Goal: Navigation & Orientation: Find specific page/section

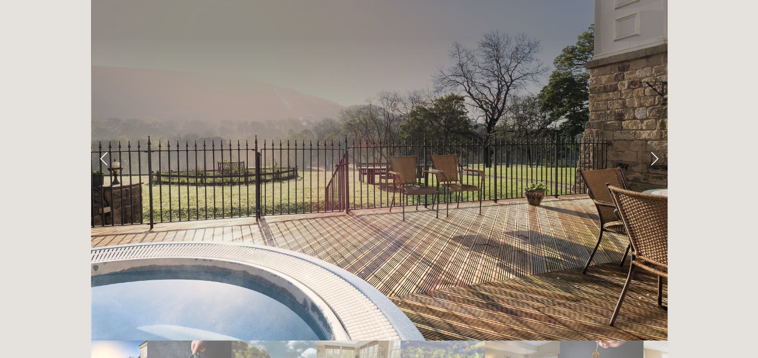
scroll to position [2281, 0]
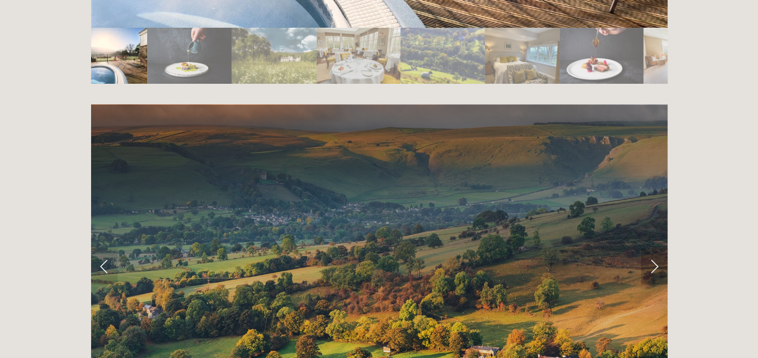
click at [655, 248] on link "Next Slide" at bounding box center [654, 266] width 27 height 36
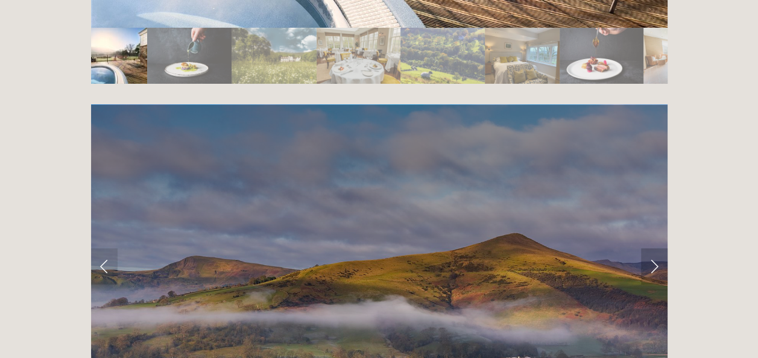
click at [655, 248] on link "Next Slide" at bounding box center [654, 266] width 27 height 36
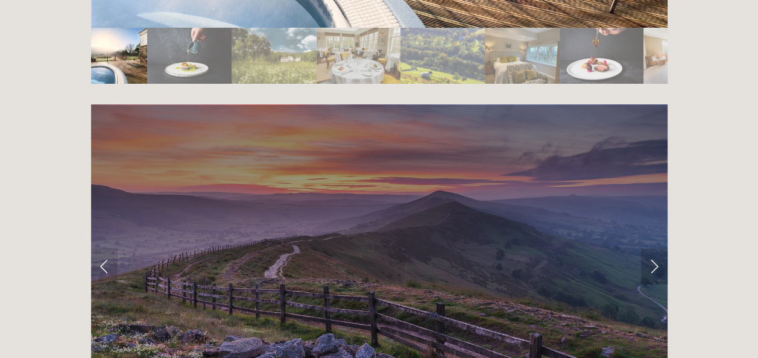
click at [655, 248] on link "Next Slide" at bounding box center [654, 266] width 27 height 36
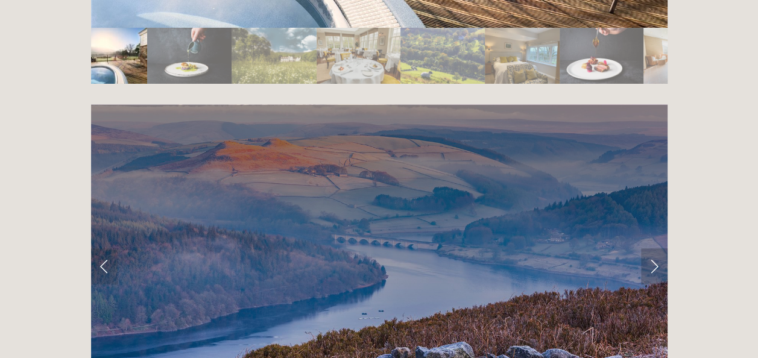
click at [655, 248] on link "Next Slide" at bounding box center [654, 266] width 27 height 36
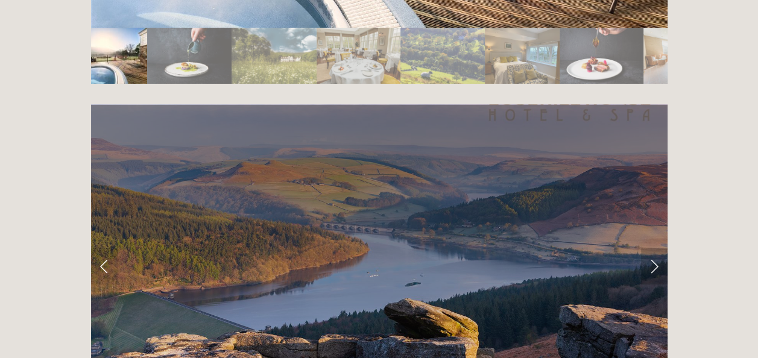
click at [655, 248] on link "Next Slide" at bounding box center [654, 266] width 27 height 36
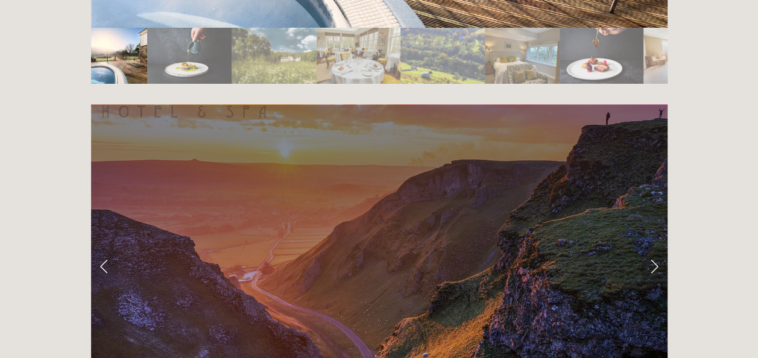
click at [655, 248] on link "Next Slide" at bounding box center [654, 266] width 27 height 36
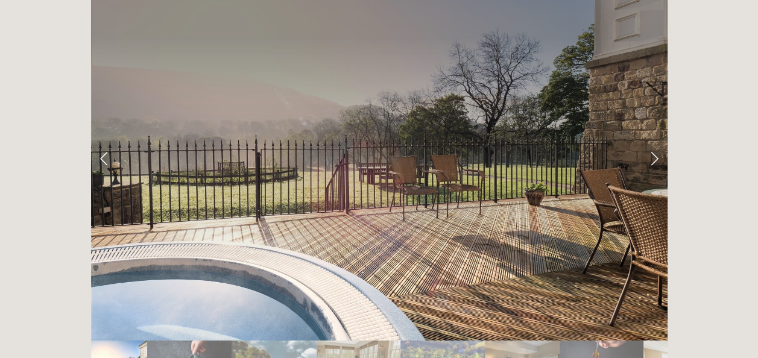
scroll to position [1944, 0]
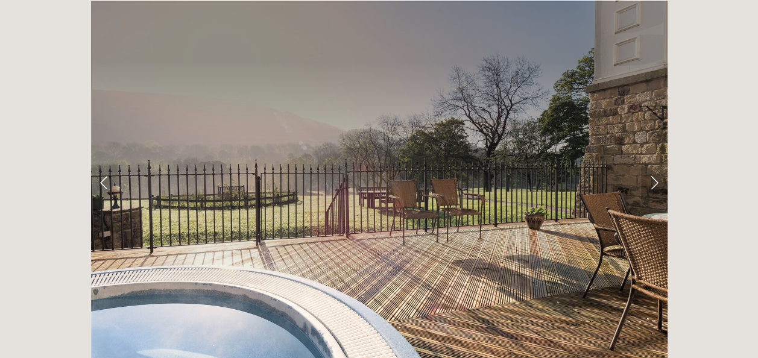
click at [653, 165] on link "Next Slide" at bounding box center [654, 183] width 27 height 36
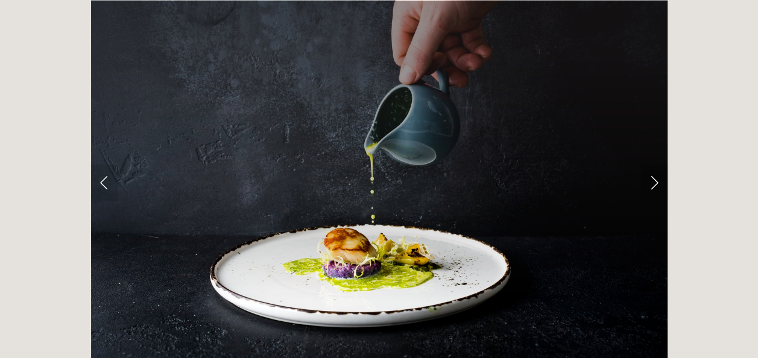
click at [653, 165] on link "Next Slide" at bounding box center [654, 183] width 27 height 36
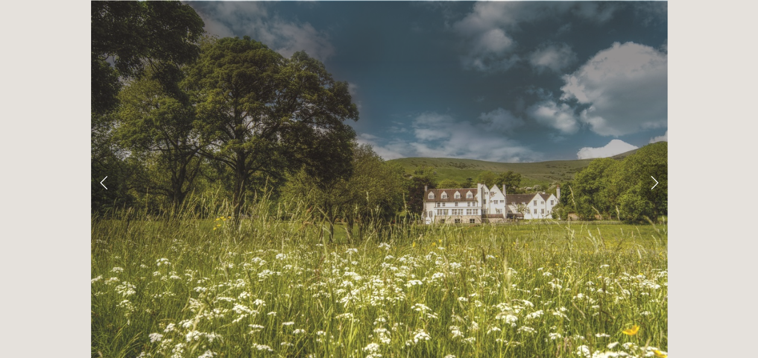
click at [653, 165] on link "Next Slide" at bounding box center [654, 183] width 27 height 36
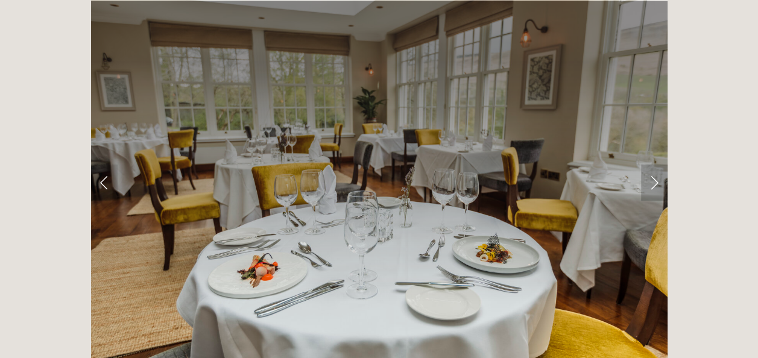
click at [653, 165] on link "Next Slide" at bounding box center [654, 183] width 27 height 36
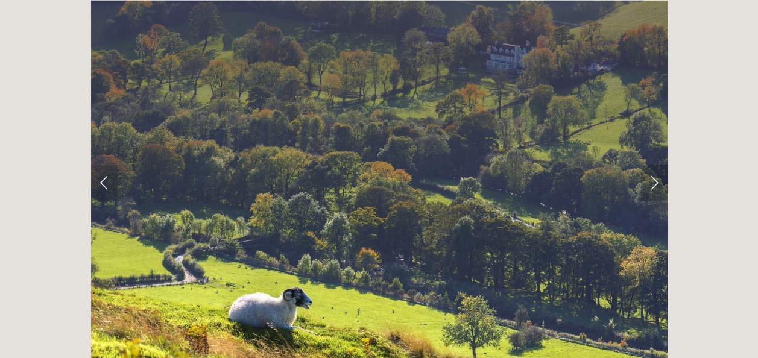
click at [653, 165] on link "Next Slide" at bounding box center [654, 183] width 27 height 36
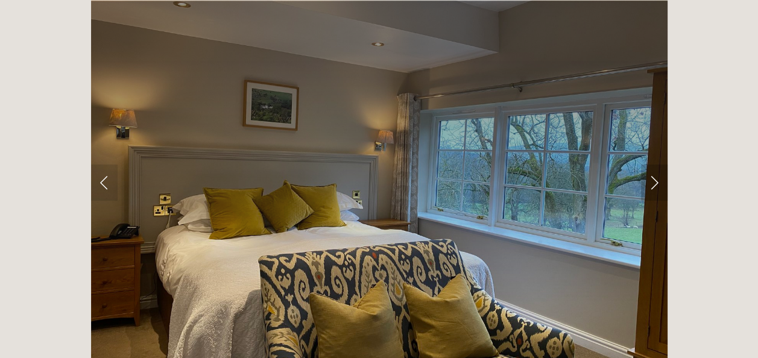
click at [653, 165] on link "Next Slide" at bounding box center [654, 183] width 27 height 36
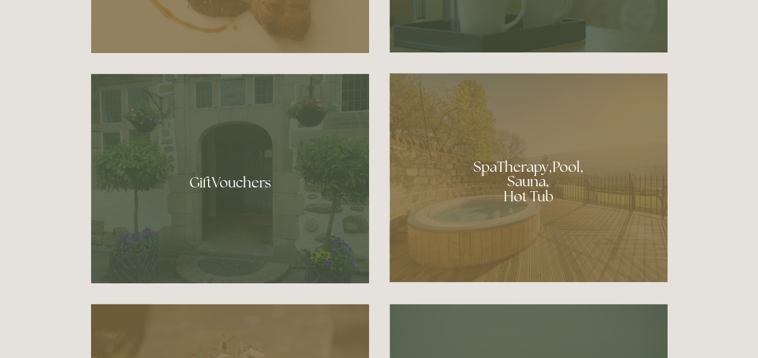
scroll to position [779, 0]
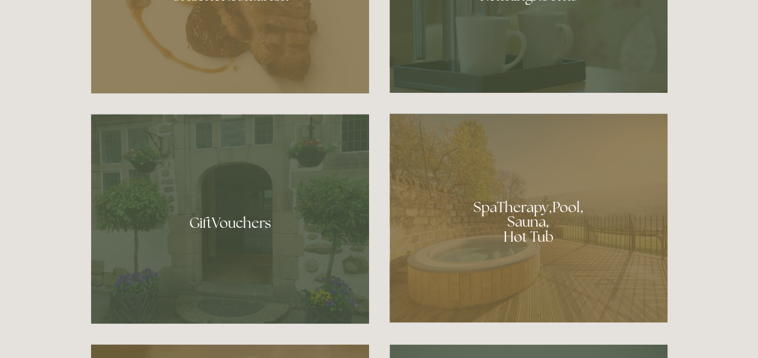
click at [558, 204] on div at bounding box center [528, 217] width 278 height 209
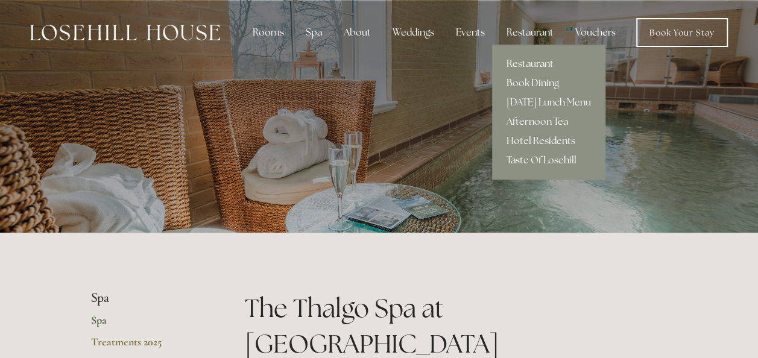
click at [524, 63] on link "Restaurant" at bounding box center [548, 63] width 113 height 19
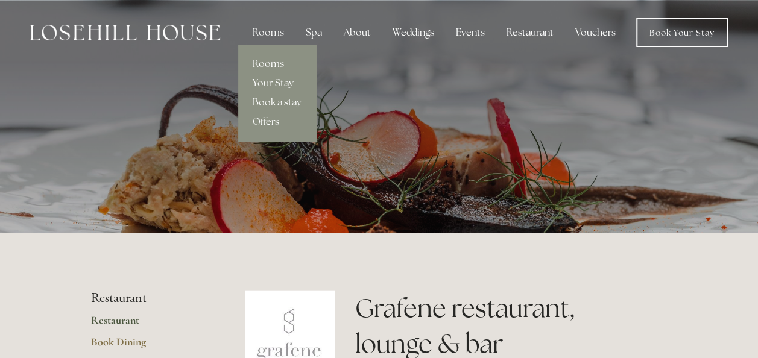
click at [270, 61] on link "Rooms" at bounding box center [277, 63] width 78 height 19
